Goal: Task Accomplishment & Management: Manage account settings

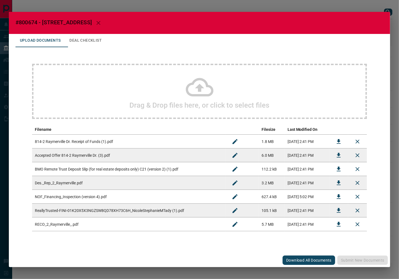
click at [27, 23] on span "#800674 - [STREET_ADDRESS]" at bounding box center [53, 22] width 76 height 7
copy span "800674"
click at [334, 154] on button "Download" at bounding box center [338, 155] width 13 height 13
click at [336, 183] on icon "Download" at bounding box center [338, 183] width 7 height 7
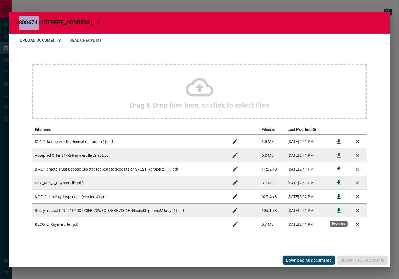
click at [335, 208] on button "Download" at bounding box center [338, 210] width 13 height 13
click at [336, 139] on icon "Download" at bounding box center [338, 141] width 7 height 7
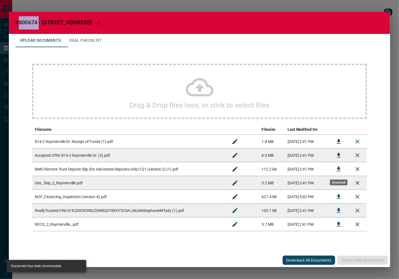
click at [336, 168] on icon "Download" at bounding box center [338, 169] width 7 height 7
click at [92, 35] on button "Deal Checklist" at bounding box center [85, 40] width 41 height 13
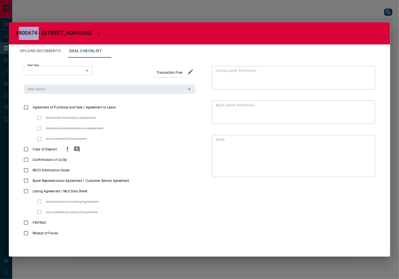
click at [67, 150] on icon "priority" at bounding box center [67, 148] width 1 height 3
click at [75, 149] on icon "add note" at bounding box center [77, 150] width 6 height 6
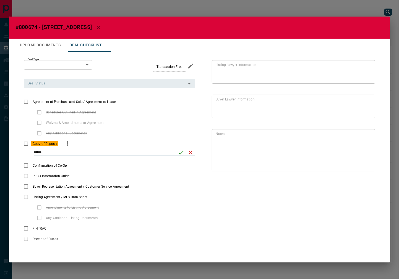
type input "******"
click at [178, 153] on icon "save" at bounding box center [181, 153] width 7 height 7
click at [44, 88] on div "Deal Status" at bounding box center [109, 83] width 171 height 9
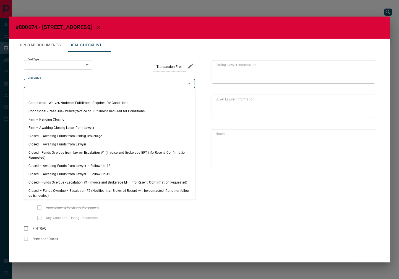
click at [57, 117] on li "Firm – Pending Closing" at bounding box center [109, 120] width 171 height 8
type input "**********"
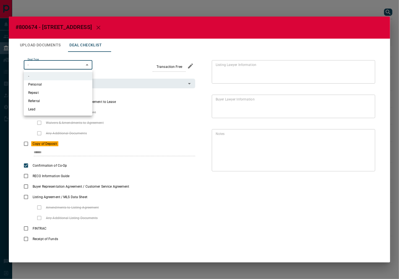
click at [51, 62] on body "Lead Transfers Leads Deals Listings Campaigns Quota Rules Agent Quotas Admin Mo…" at bounding box center [199, 134] width 399 height 269
click at [59, 85] on li "Personal" at bounding box center [58, 84] width 69 height 8
type input "*"
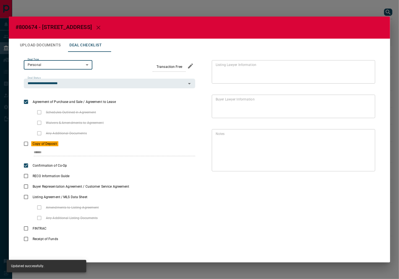
click at [40, 46] on button "Upload Documents" at bounding box center [39, 45] width 49 height 13
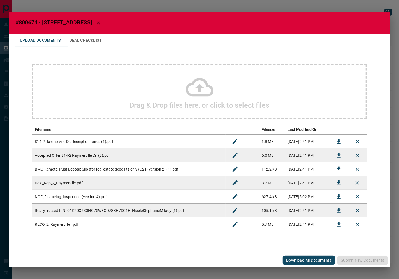
click at [339, 224] on icon "Download" at bounding box center [339, 224] width 4 height 5
click at [79, 40] on button "Deal Checklist" at bounding box center [85, 40] width 41 height 13
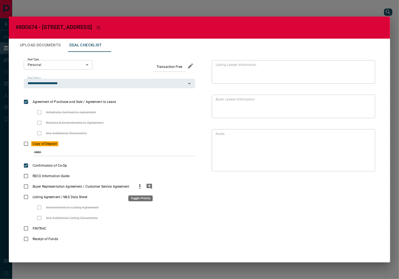
click at [137, 187] on icon "priority" at bounding box center [140, 187] width 7 height 7
click at [48, 40] on button "Upload Documents" at bounding box center [39, 45] width 49 height 13
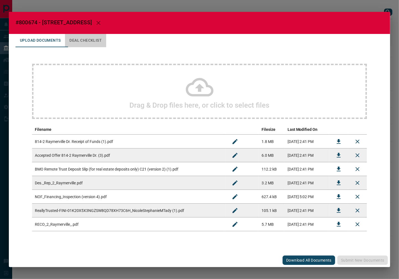
click at [86, 38] on button "Deal Checklist" at bounding box center [85, 40] width 41 height 13
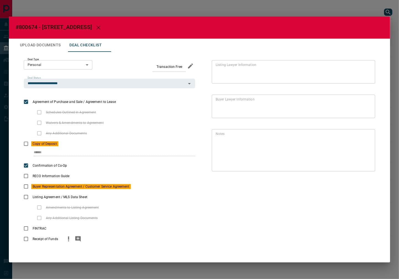
click at [68, 239] on icon "priority" at bounding box center [68, 238] width 1 height 3
click at [59, 230] on icon "priority" at bounding box center [57, 229] width 7 height 7
click at [150, 187] on icon "add note" at bounding box center [149, 187] width 6 height 6
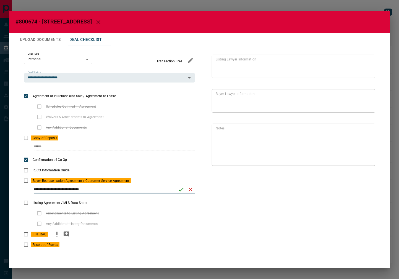
type input "**********"
click at [56, 233] on icon "priority" at bounding box center [57, 234] width 7 height 7
click at [49, 45] on button "Upload Documents" at bounding box center [39, 39] width 49 height 13
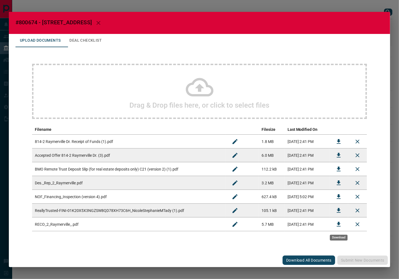
click at [340, 229] on button "Download" at bounding box center [338, 224] width 13 height 13
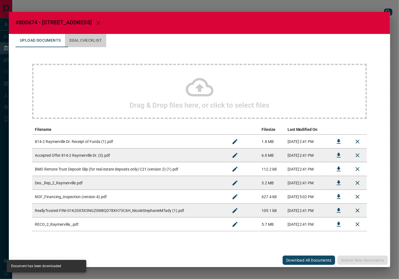
click at [84, 44] on button "Deal Checklist" at bounding box center [85, 40] width 41 height 13
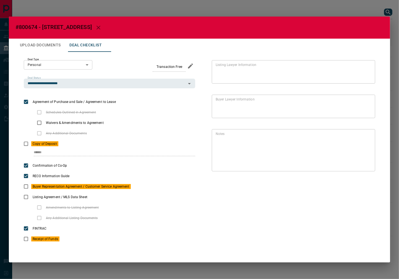
click at [56, 43] on button "Upload Documents" at bounding box center [39, 45] width 49 height 13
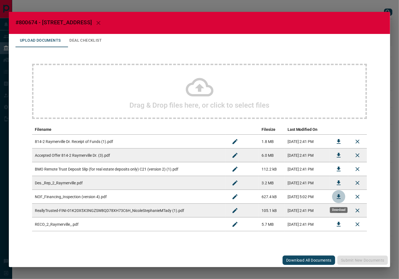
click at [336, 197] on icon "Download" at bounding box center [338, 197] width 7 height 7
click at [335, 169] on icon "Download" at bounding box center [338, 169] width 7 height 7
click at [342, 195] on button "Download" at bounding box center [338, 196] width 13 height 13
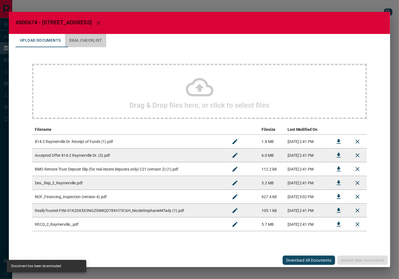
click at [86, 42] on button "Deal Checklist" at bounding box center [85, 40] width 41 height 13
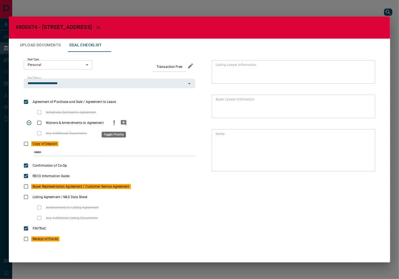
click at [114, 123] on icon "priority" at bounding box center [114, 123] width 7 height 7
click at [122, 124] on icon "add note" at bounding box center [124, 123] width 6 height 6
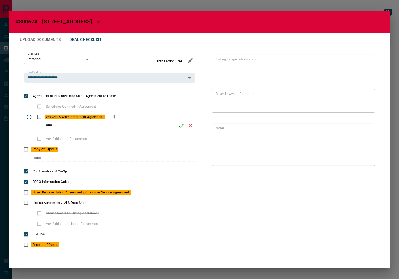
click at [184, 123] on icon "save" at bounding box center [181, 126] width 7 height 7
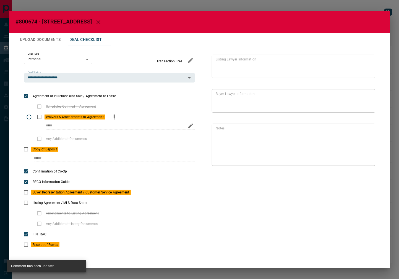
click at [184, 123] on div "*****" at bounding box center [120, 125] width 149 height 7
click at [187, 126] on button "edit" at bounding box center [190, 125] width 9 height 9
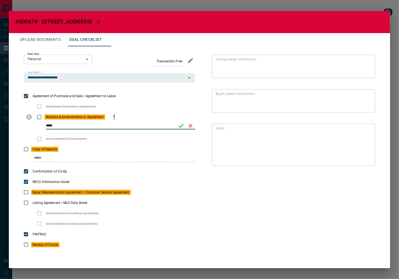
click at [51, 126] on input "*****" at bounding box center [110, 125] width 128 height 7
type input "******"
click at [181, 127] on icon "save" at bounding box center [181, 126] width 5 height 4
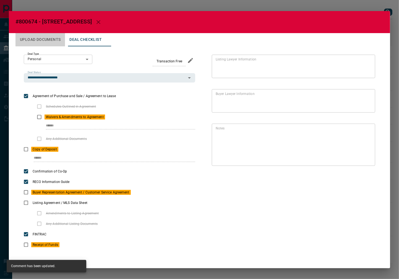
click at [48, 39] on button "Upload Documents" at bounding box center [39, 39] width 49 height 13
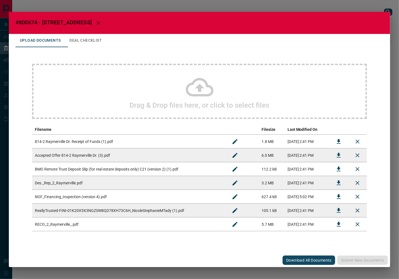
click at [126, 111] on div "Drag & Drop files here, or click to select files" at bounding box center [199, 91] width 335 height 55
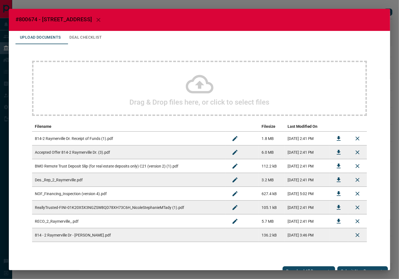
scroll to position [7, 0]
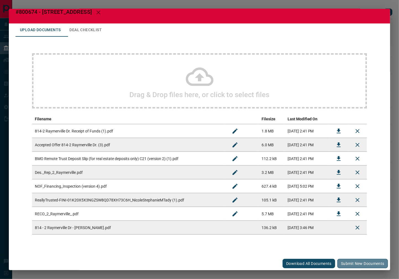
click at [351, 251] on button "Submit new documents" at bounding box center [362, 263] width 51 height 9
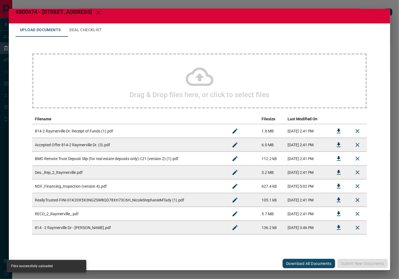
click at [84, 28] on button "Deal Checklist" at bounding box center [85, 29] width 41 height 13
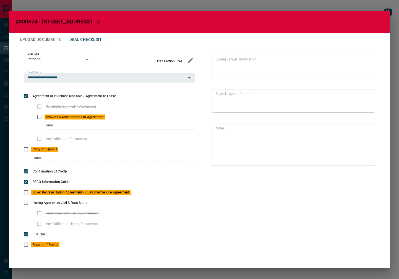
scroll to position [0, 0]
click at [152, 191] on icon "add note" at bounding box center [149, 193] width 6 height 6
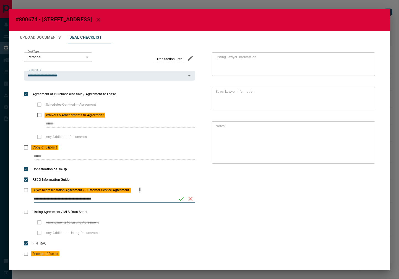
type input "**********"
click at [176, 198] on button "save" at bounding box center [180, 199] width 9 height 9
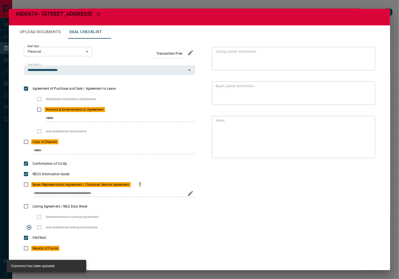
scroll to position [7, 0]
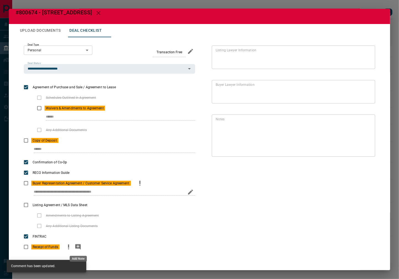
click at [77, 250] on icon "add note" at bounding box center [78, 247] width 7 height 7
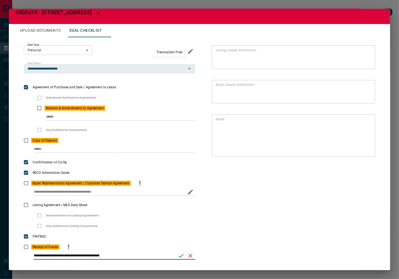
type input "**********"
click at [179, 251] on icon "save" at bounding box center [181, 257] width 5 height 4
click at [102, 12] on icon "button" at bounding box center [98, 13] width 7 height 7
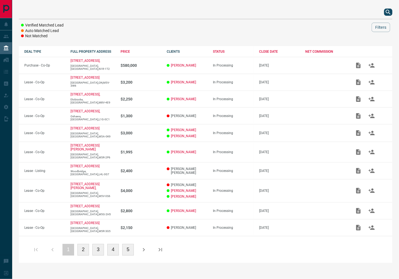
scroll to position [0, 0]
